Goal: Information Seeking & Learning: Learn about a topic

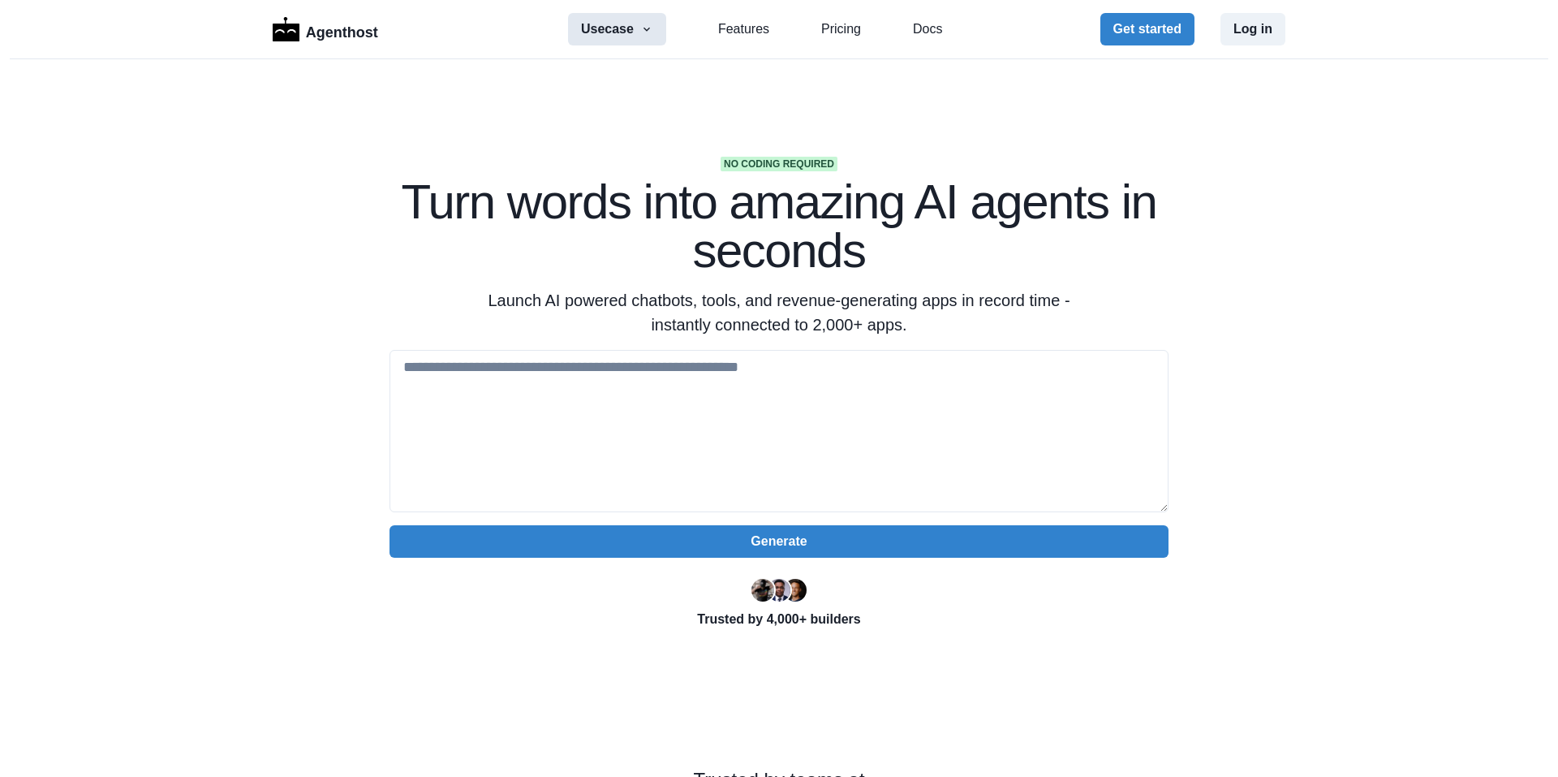
click at [621, 33] on button "Usecase" at bounding box center [617, 29] width 98 height 32
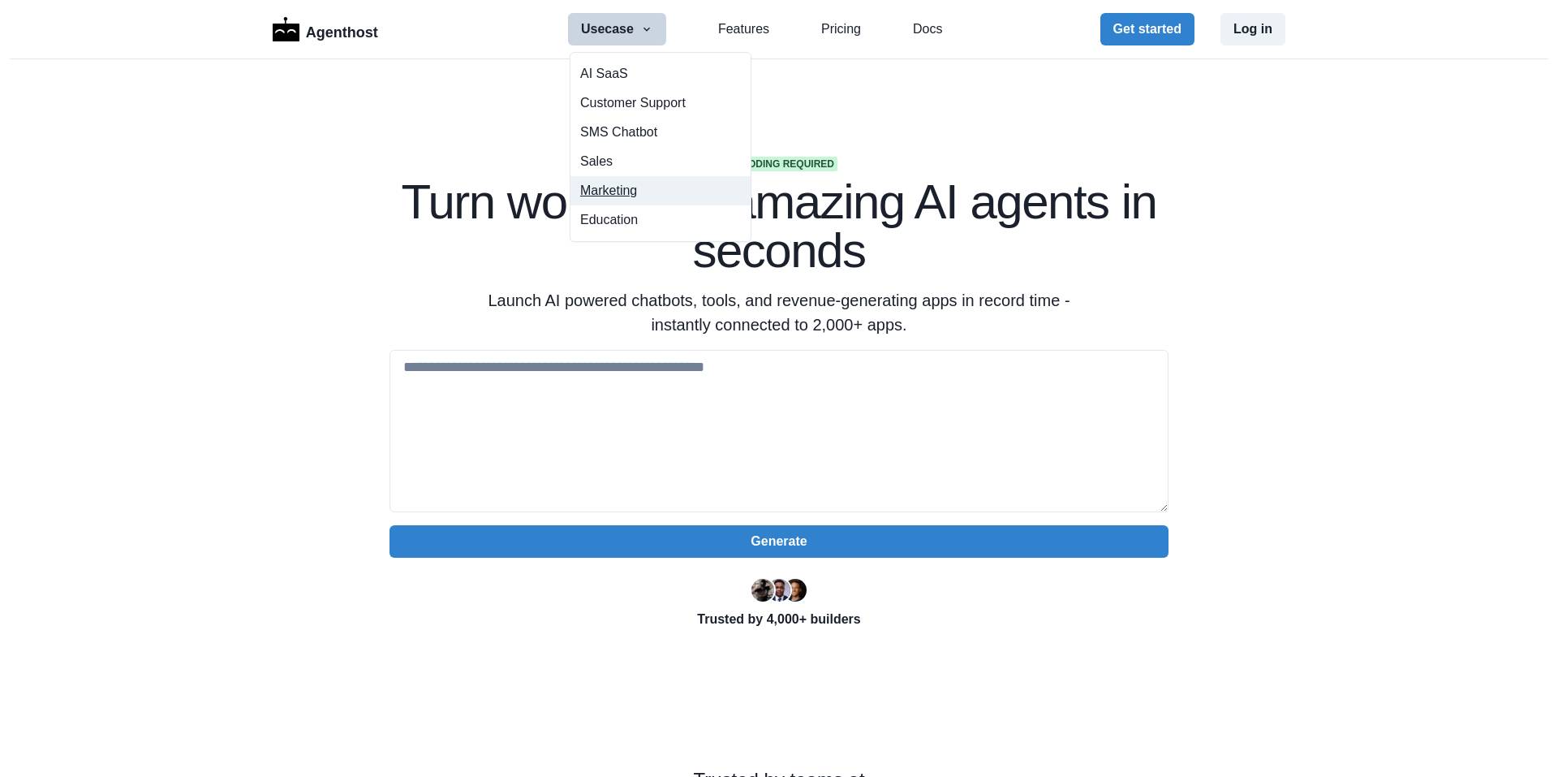
click at [609, 195] on button "Marketing" at bounding box center [660, 190] width 180 height 29
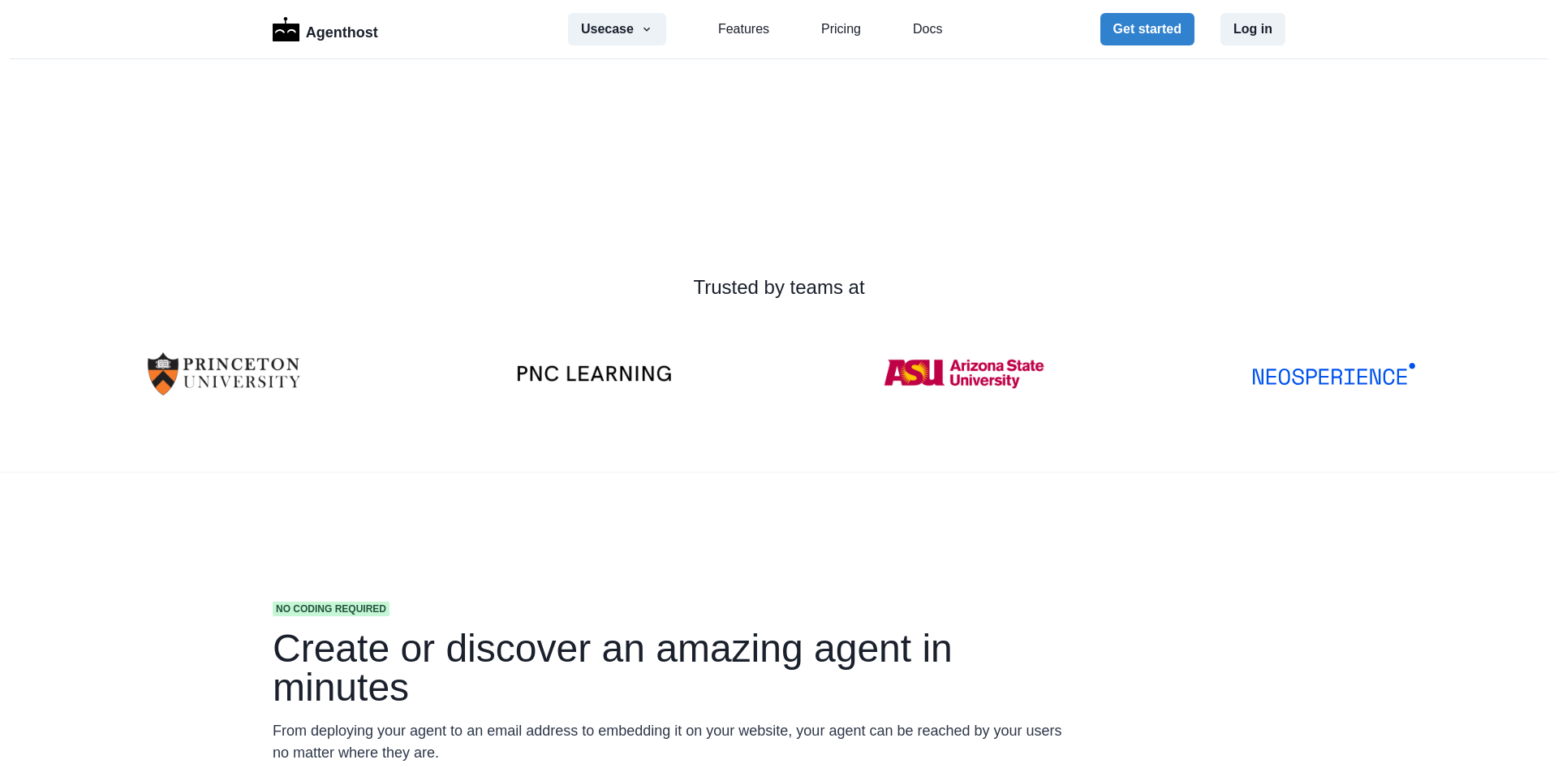
scroll to position [487, 0]
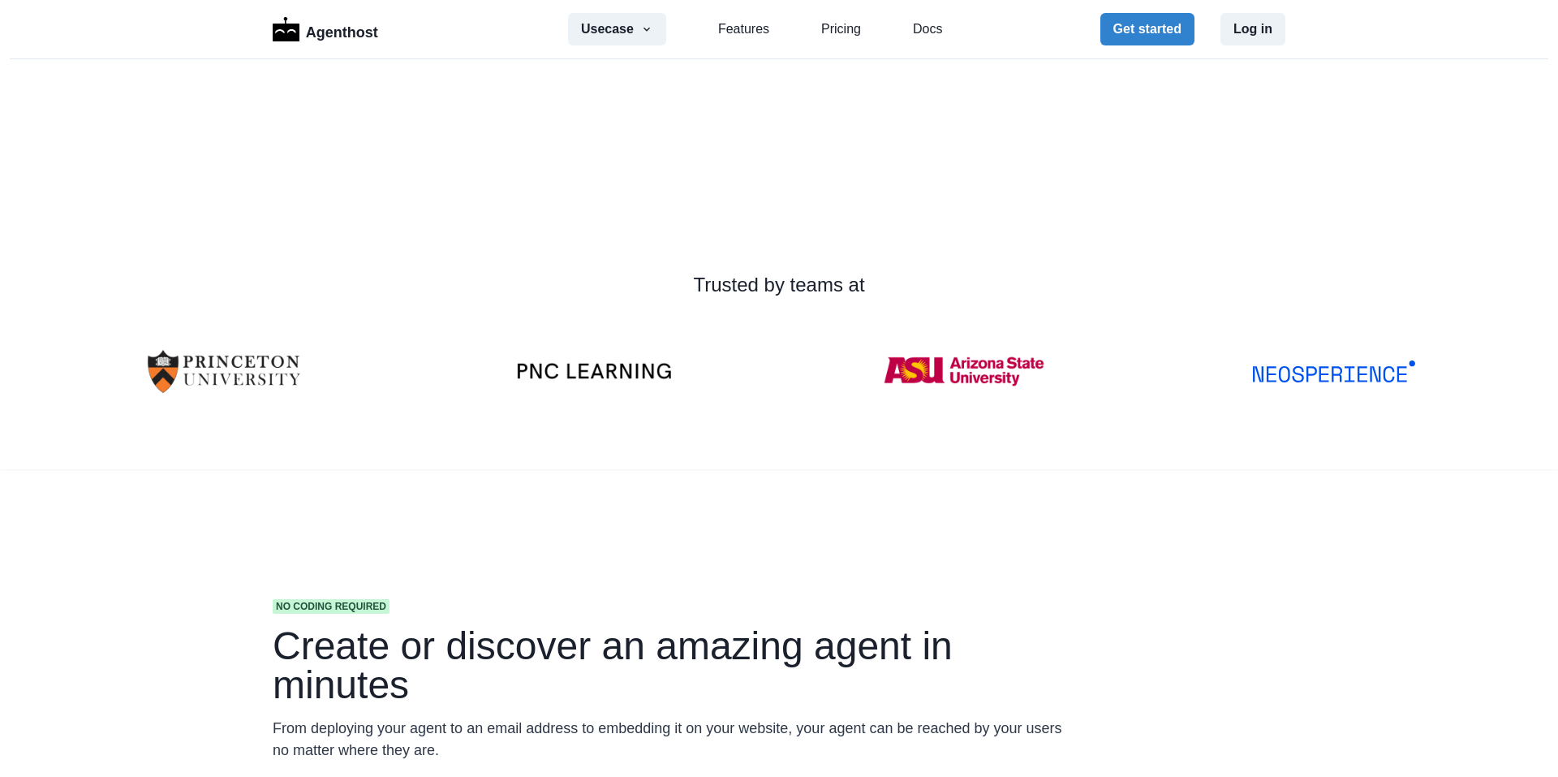
click at [633, 199] on video at bounding box center [510, 138] width 243 height 122
click at [630, 199] on video at bounding box center [510, 138] width 243 height 122
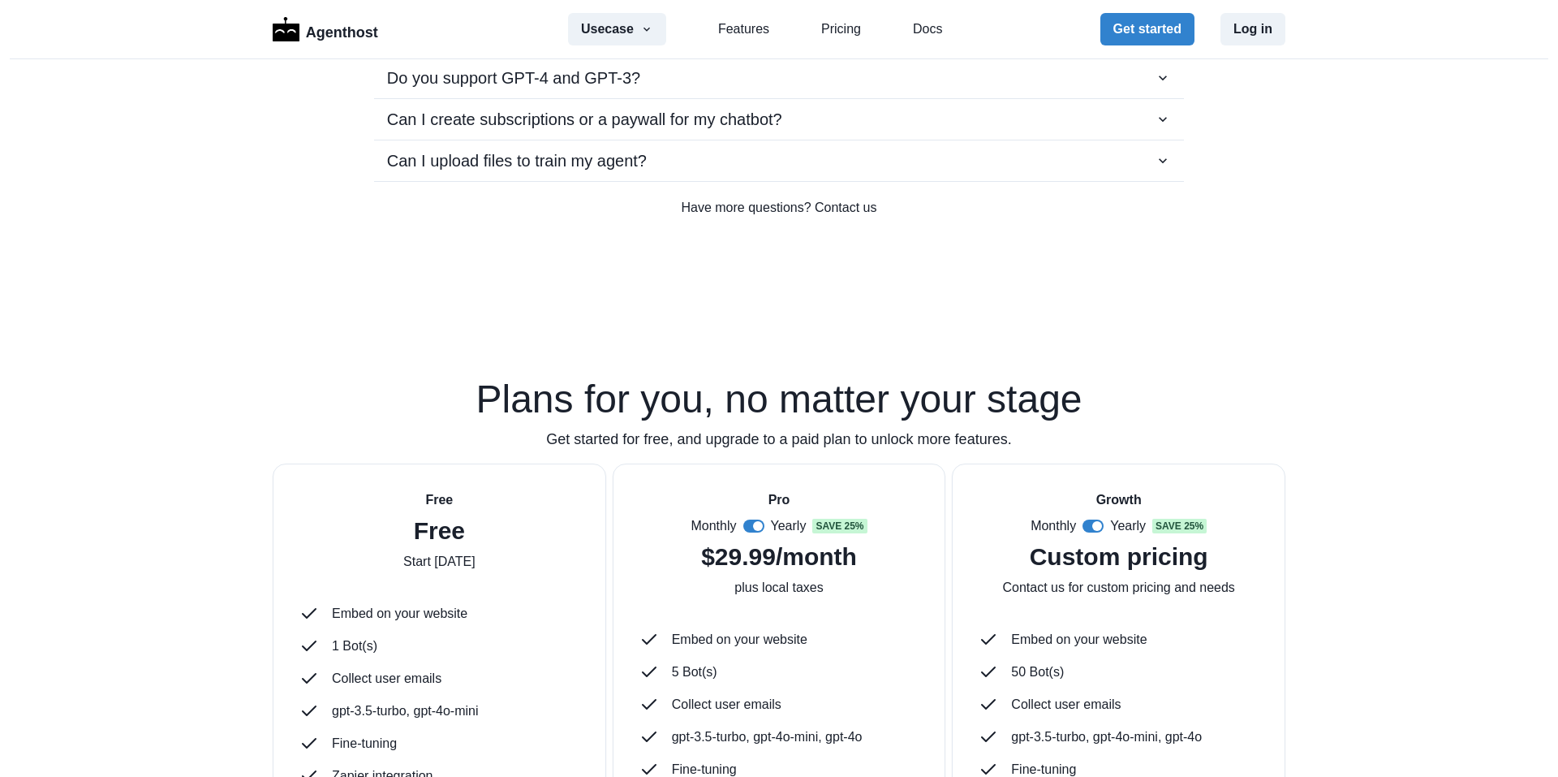
scroll to position [3651, 0]
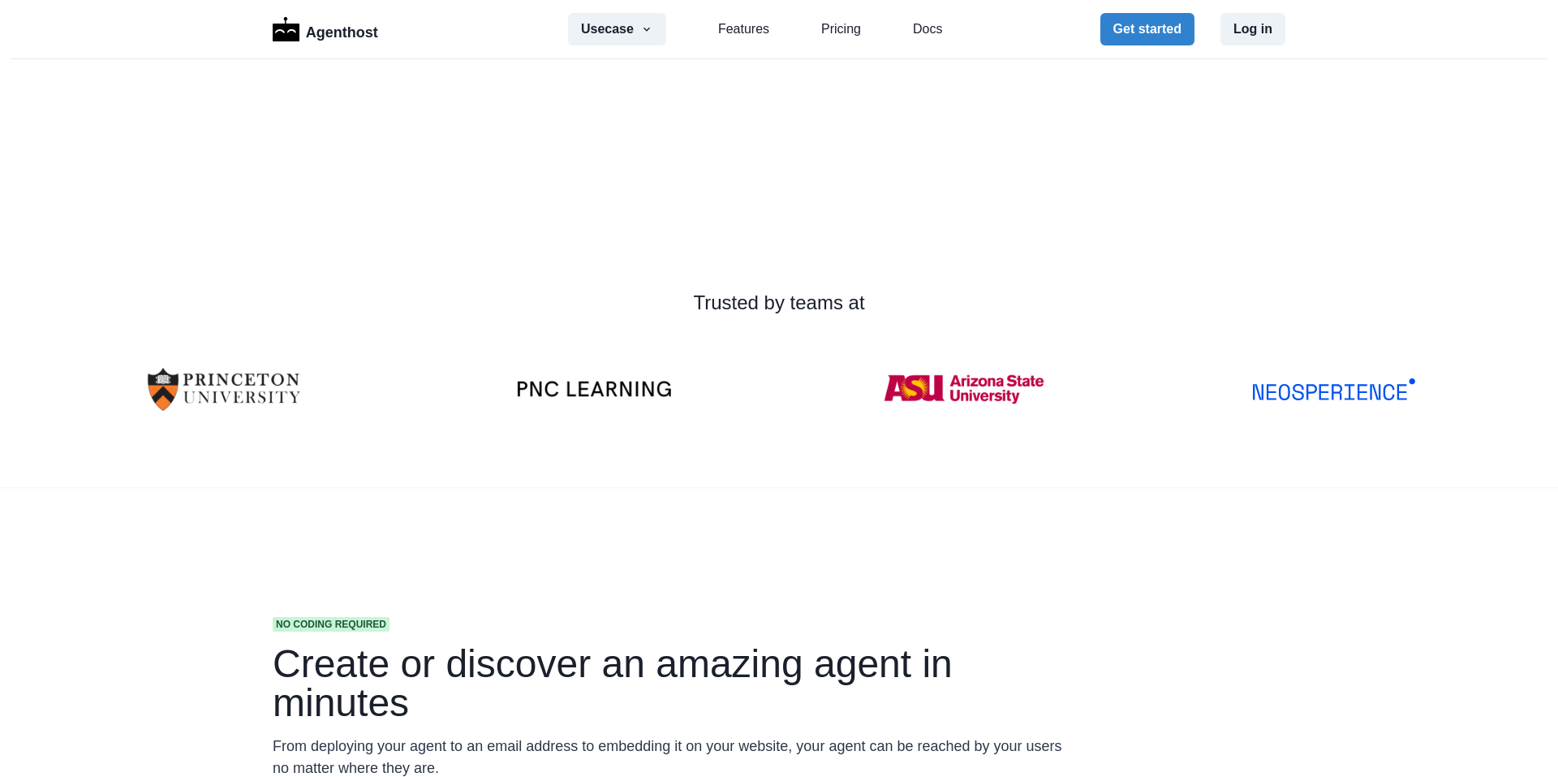
scroll to position [0, 0]
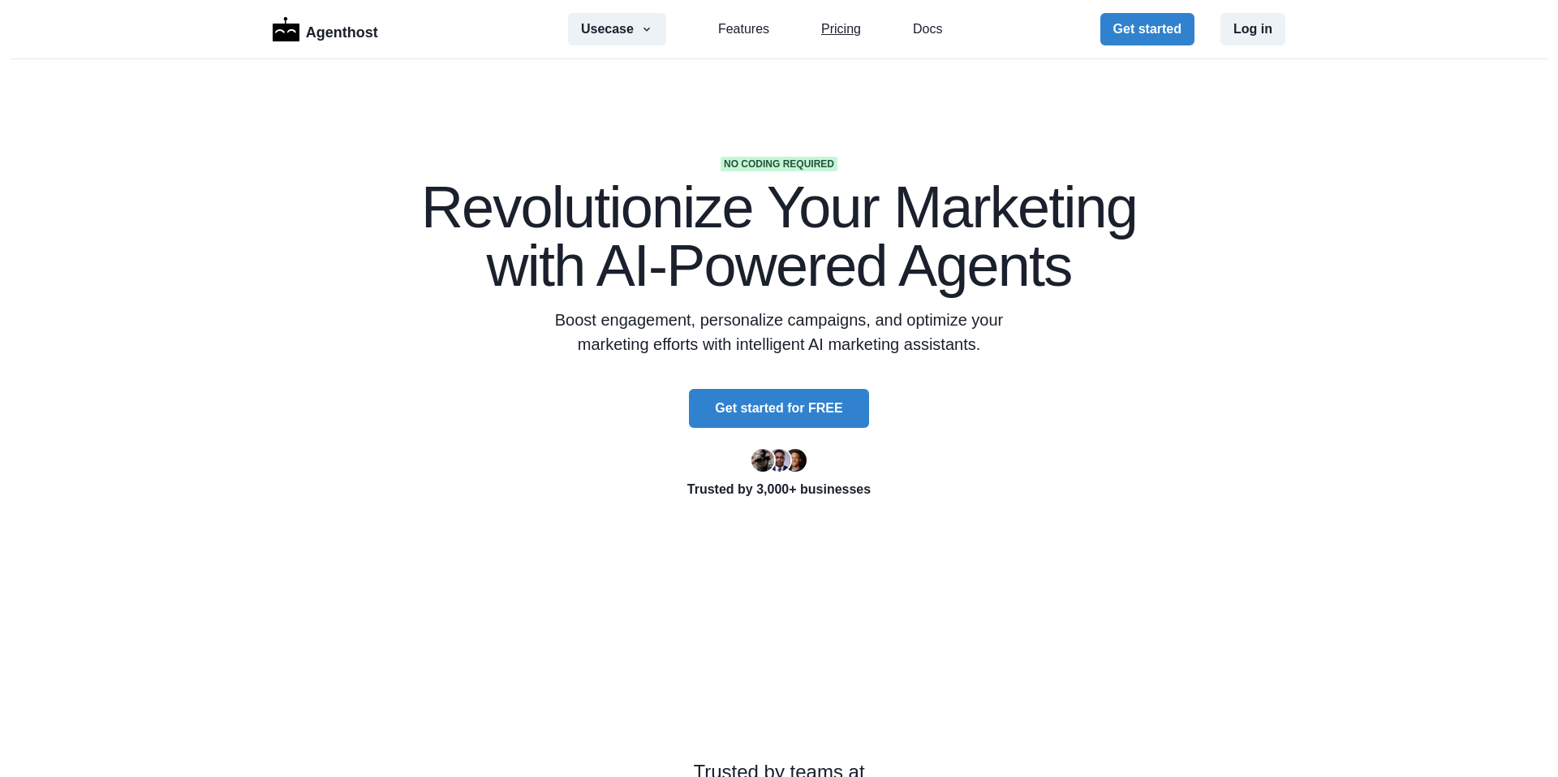
click at [835, 32] on link "Pricing" at bounding box center [841, 28] width 40 height 19
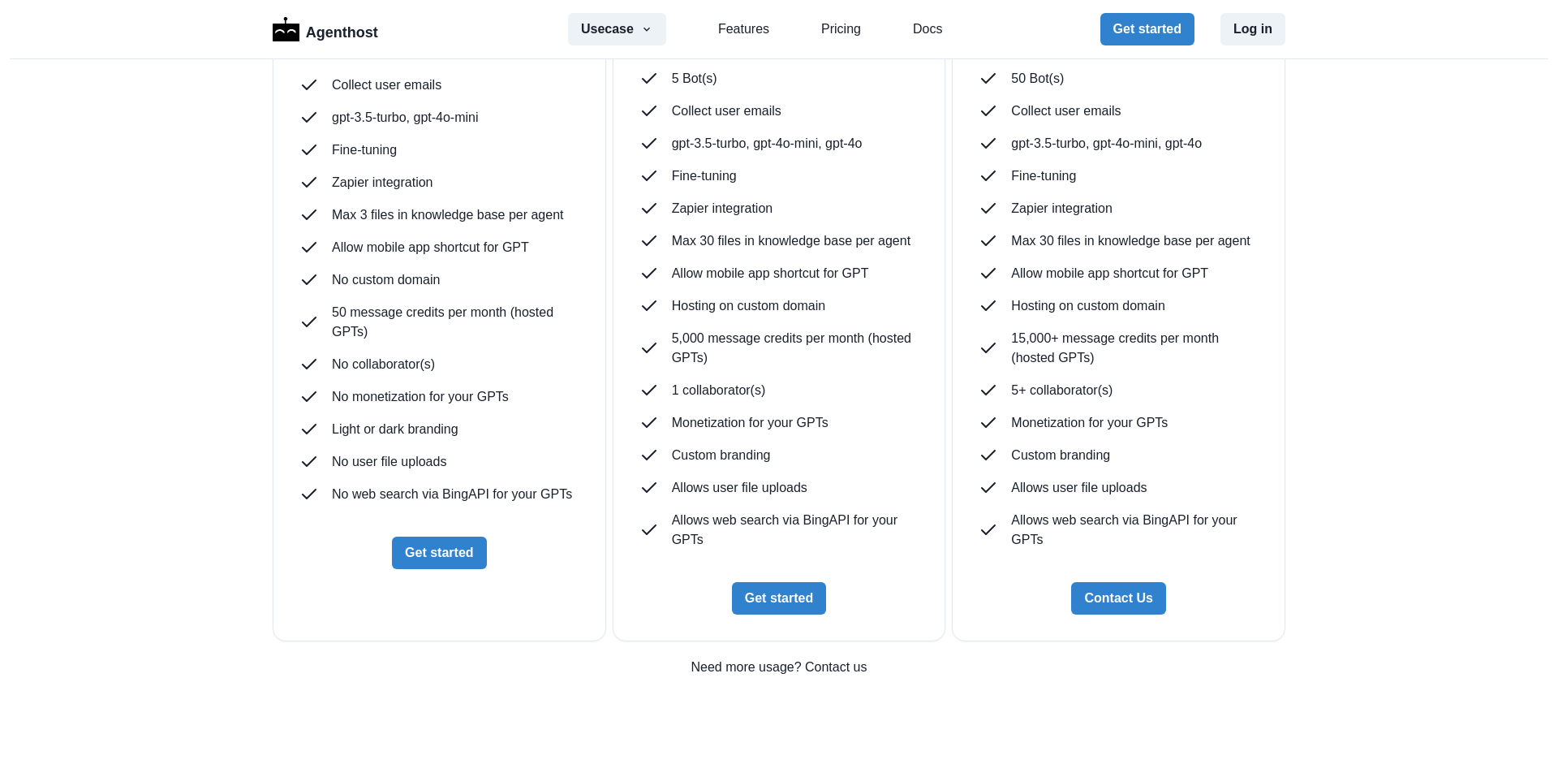
scroll to position [4191, 0]
